Goal: Information Seeking & Learning: Compare options

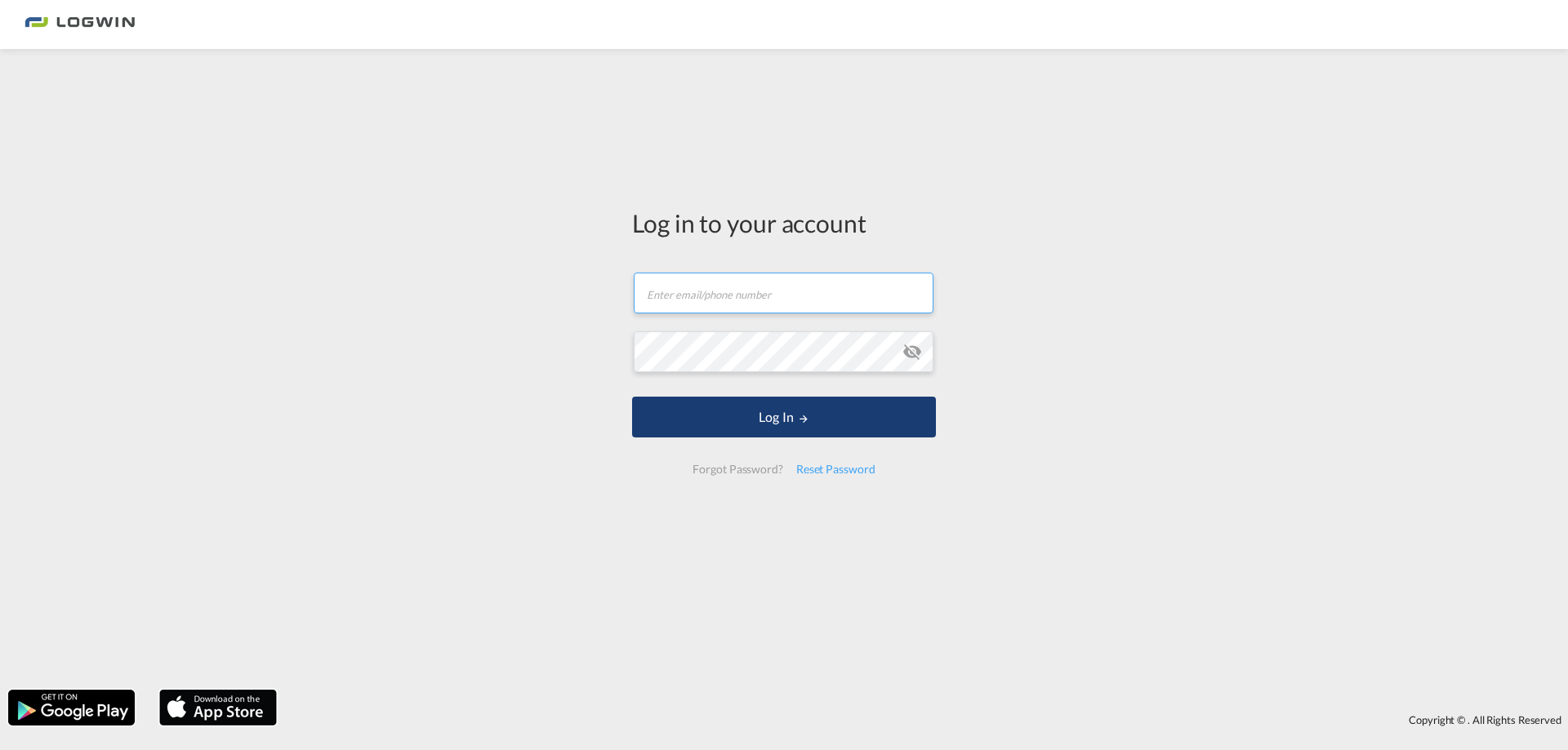
type input "[PERSON_NAME][EMAIL_ADDRESS][PERSON_NAME][DOMAIN_NAME]"
click at [841, 407] on button "Log In" at bounding box center [783, 416] width 304 height 40
